Goal: Task Accomplishment & Management: Manage account settings

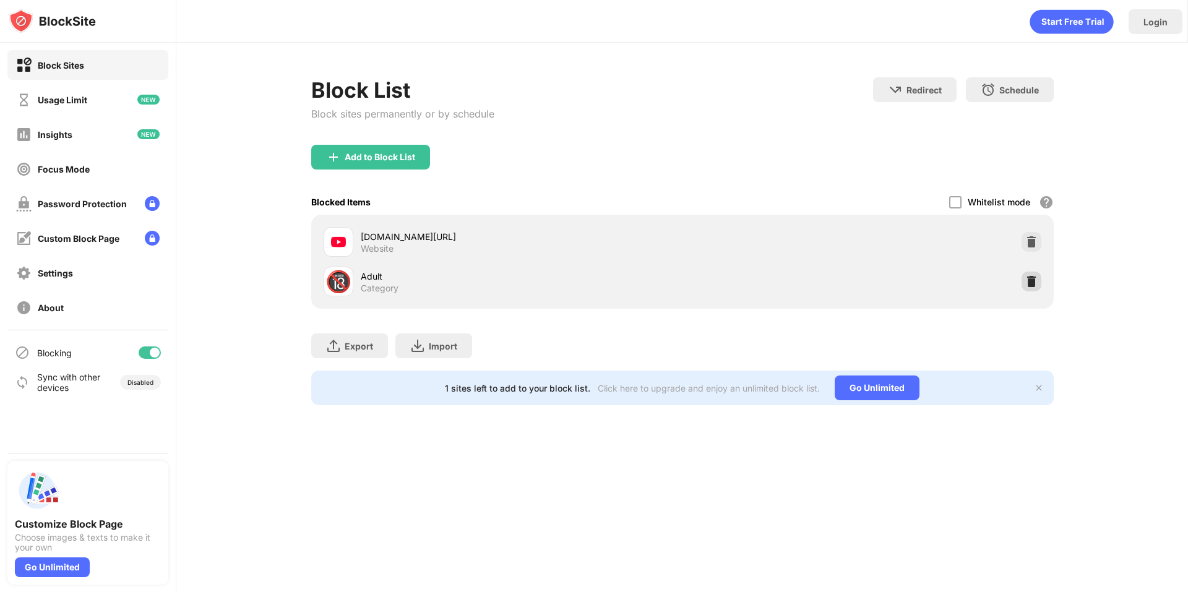
click at [1039, 277] on div at bounding box center [1032, 282] width 20 height 20
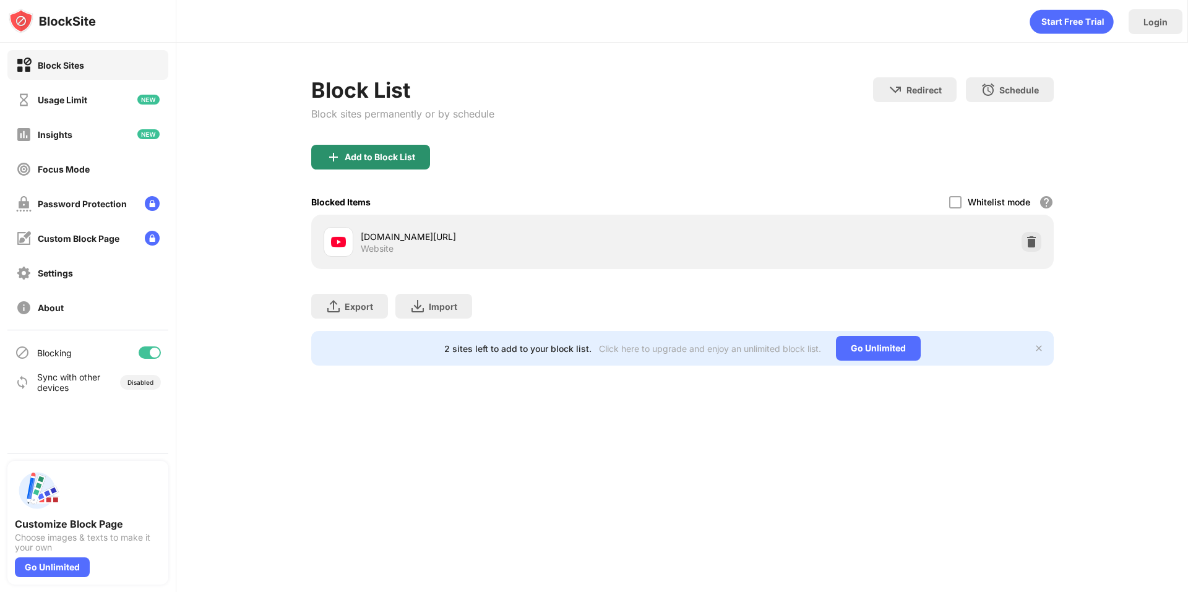
click at [382, 157] on div "Add to Block List" at bounding box center [380, 157] width 71 height 10
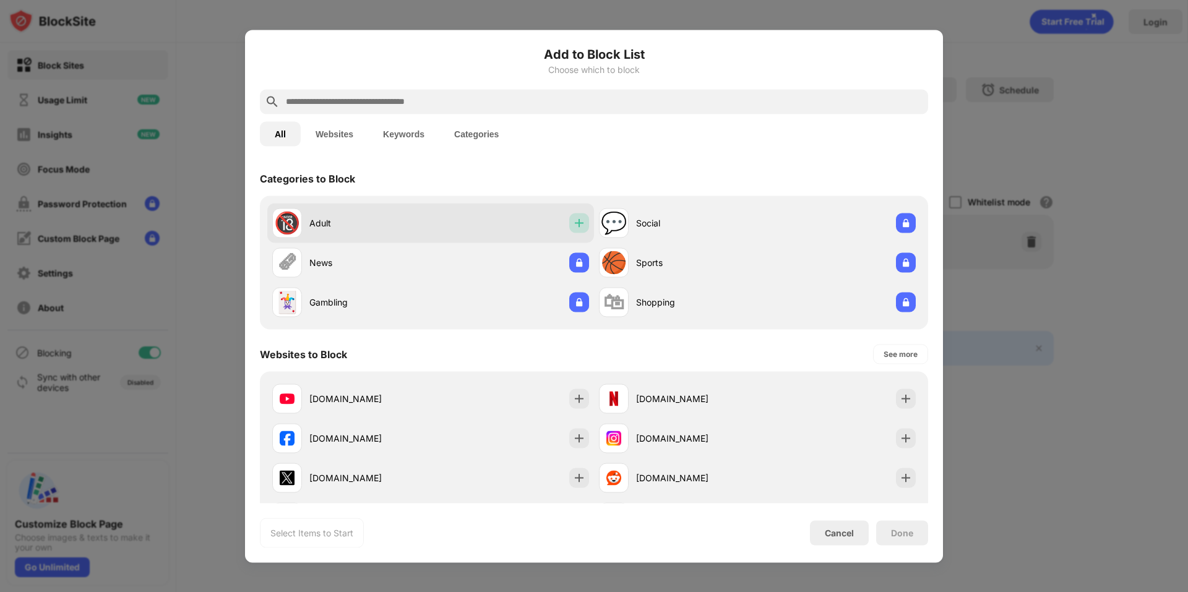
click at [569, 227] on div at bounding box center [579, 223] width 20 height 20
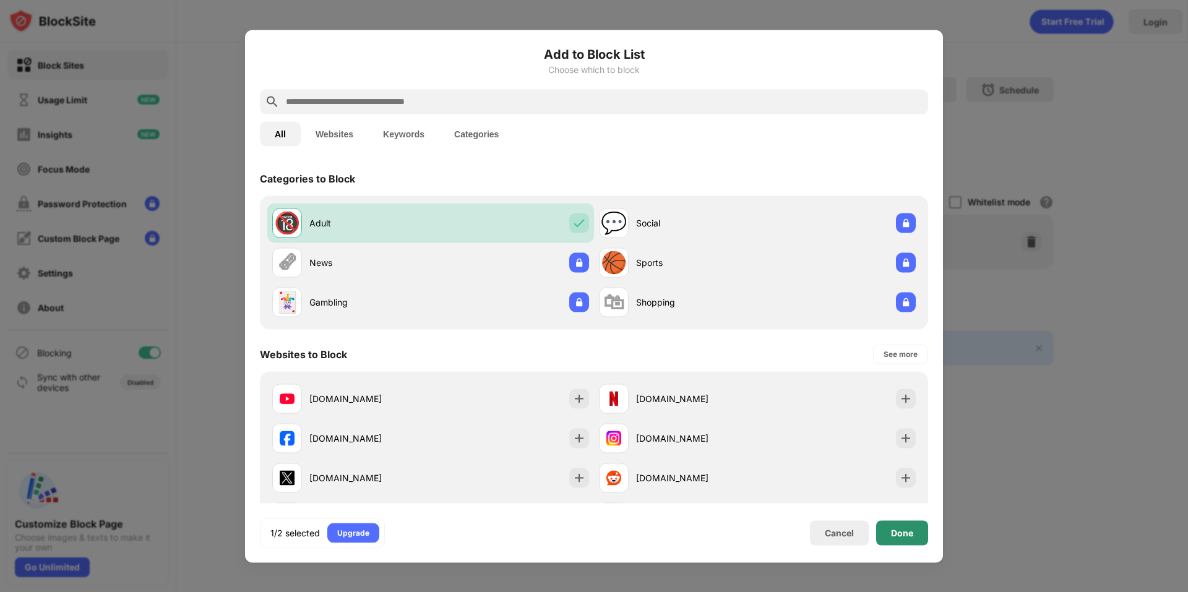
click at [898, 534] on div "Done" at bounding box center [902, 533] width 22 height 10
